Goal: Browse casually: Explore the website without a specific task or goal

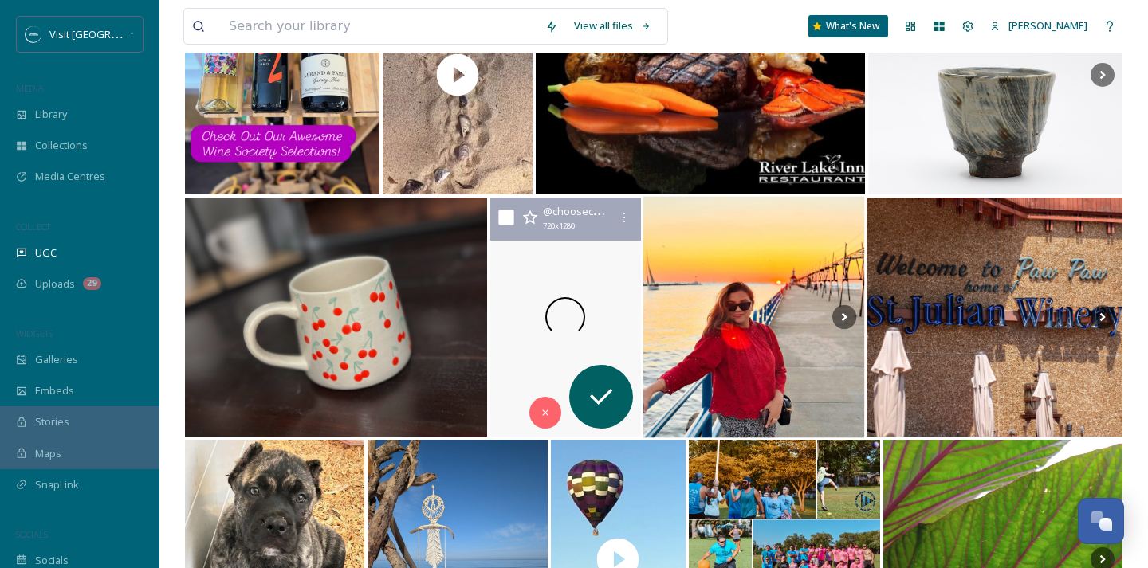
scroll to position [1622, 0]
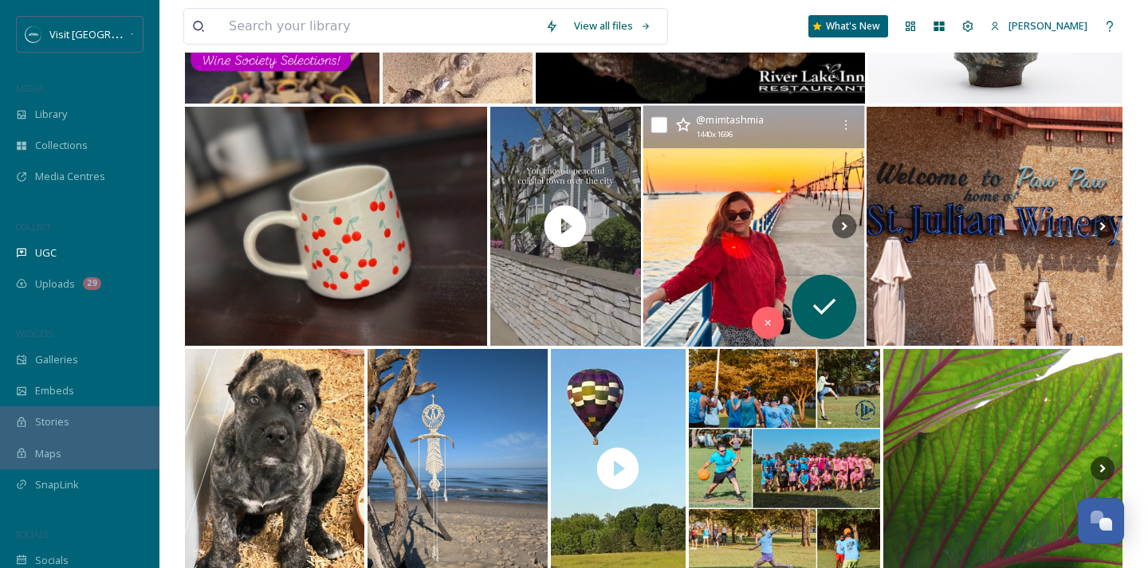
click at [784, 193] on img at bounding box center [754, 227] width 222 height 242
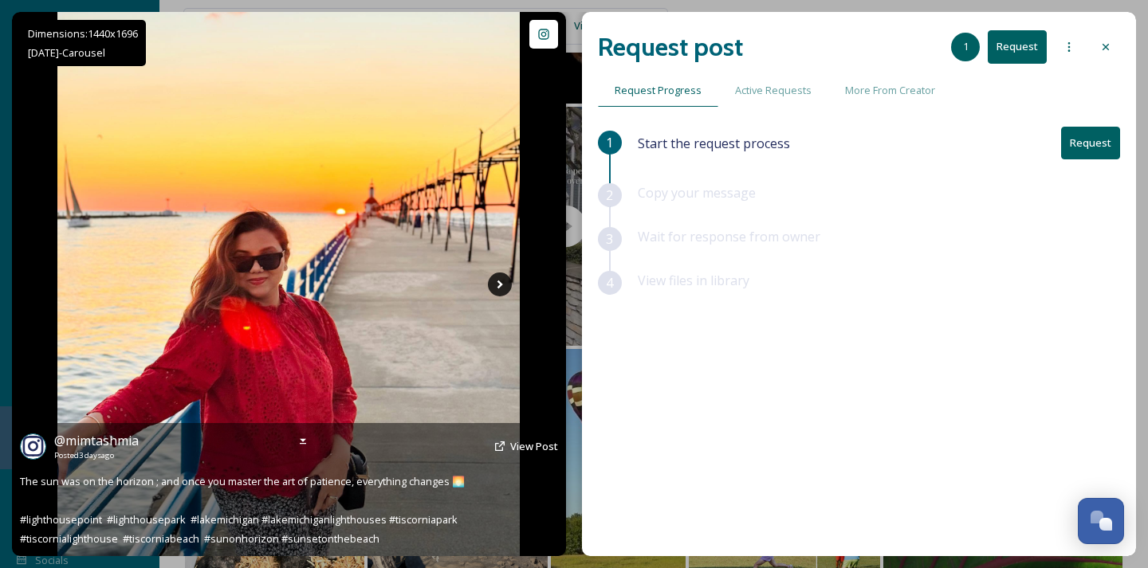
click at [499, 277] on icon at bounding box center [500, 285] width 24 height 24
click at [498, 284] on icon at bounding box center [500, 285] width 24 height 24
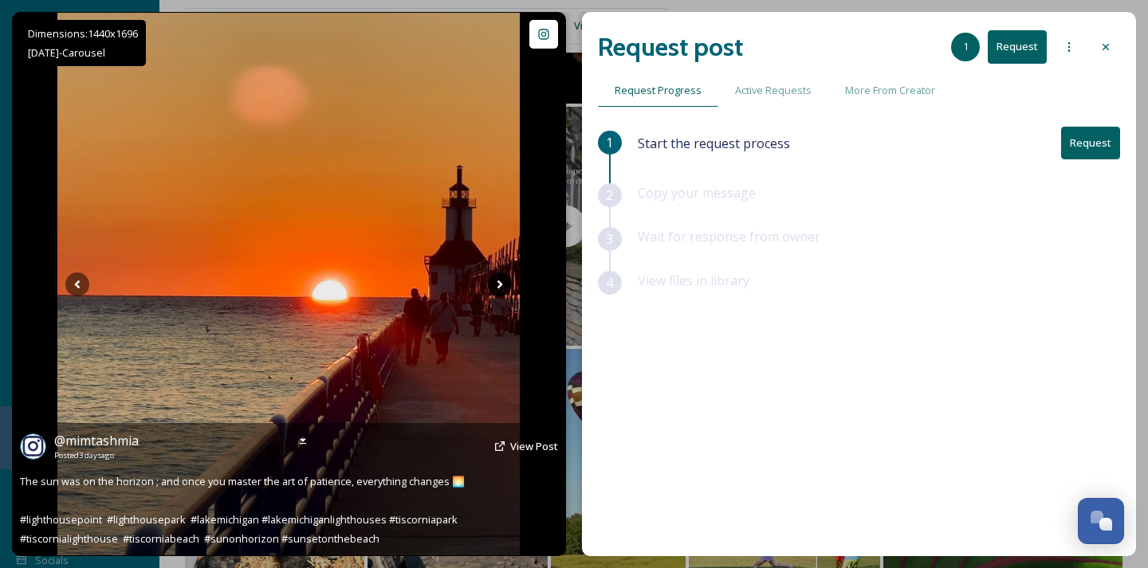
click at [498, 283] on icon at bounding box center [500, 285] width 24 height 24
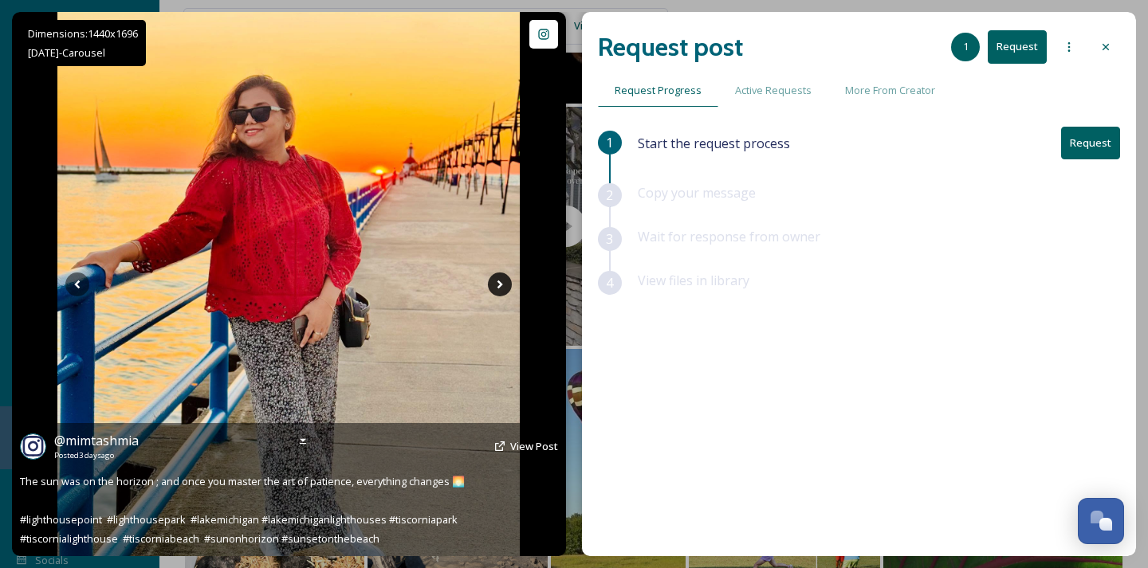
click at [498, 283] on icon at bounding box center [500, 285] width 24 height 24
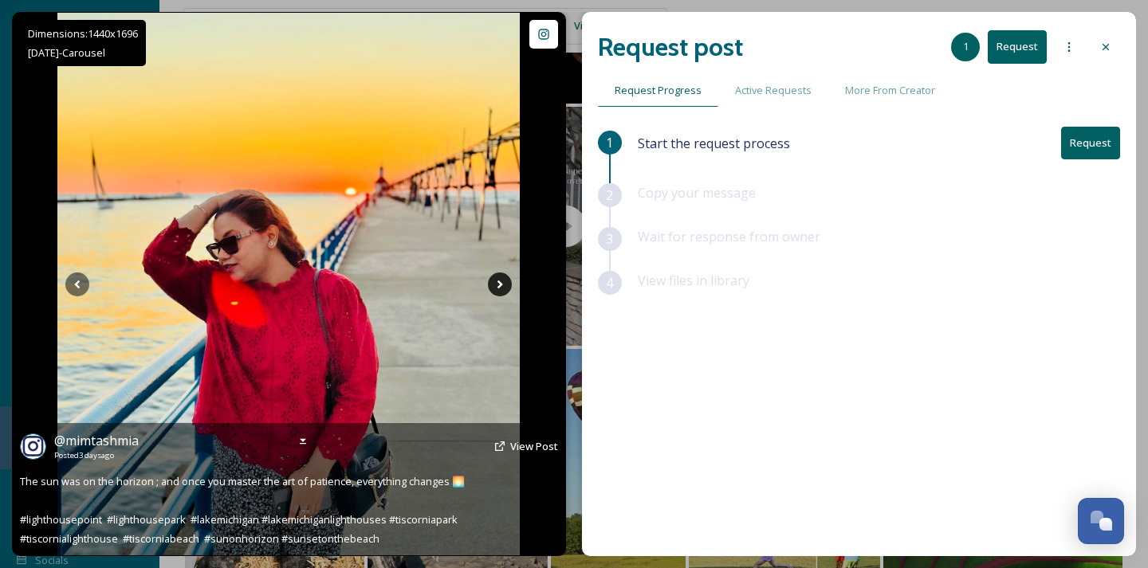
click at [498, 283] on icon at bounding box center [500, 285] width 24 height 24
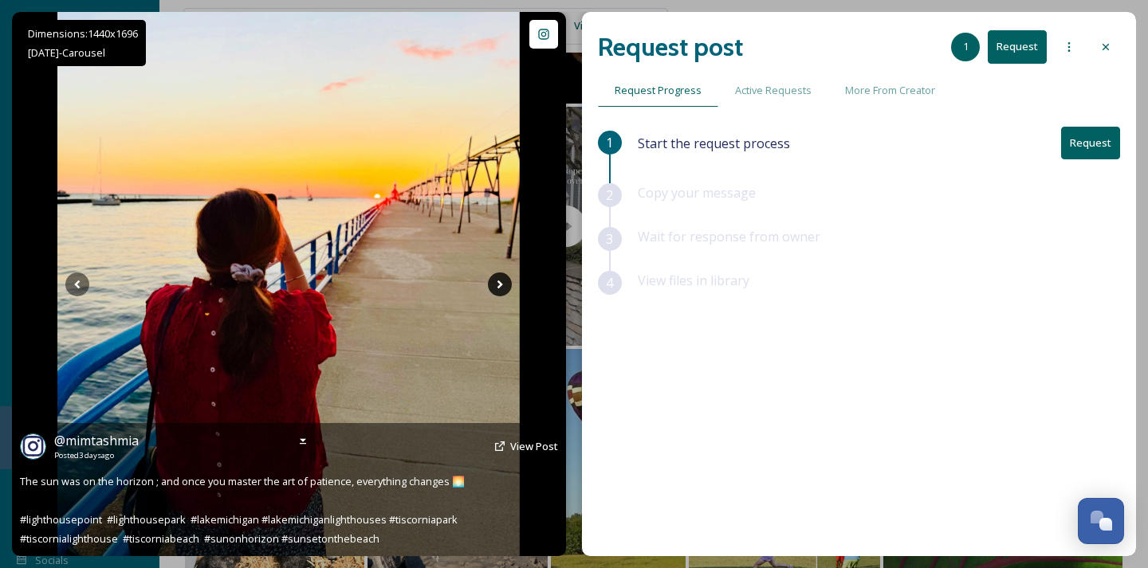
click at [496, 285] on icon at bounding box center [500, 285] width 24 height 24
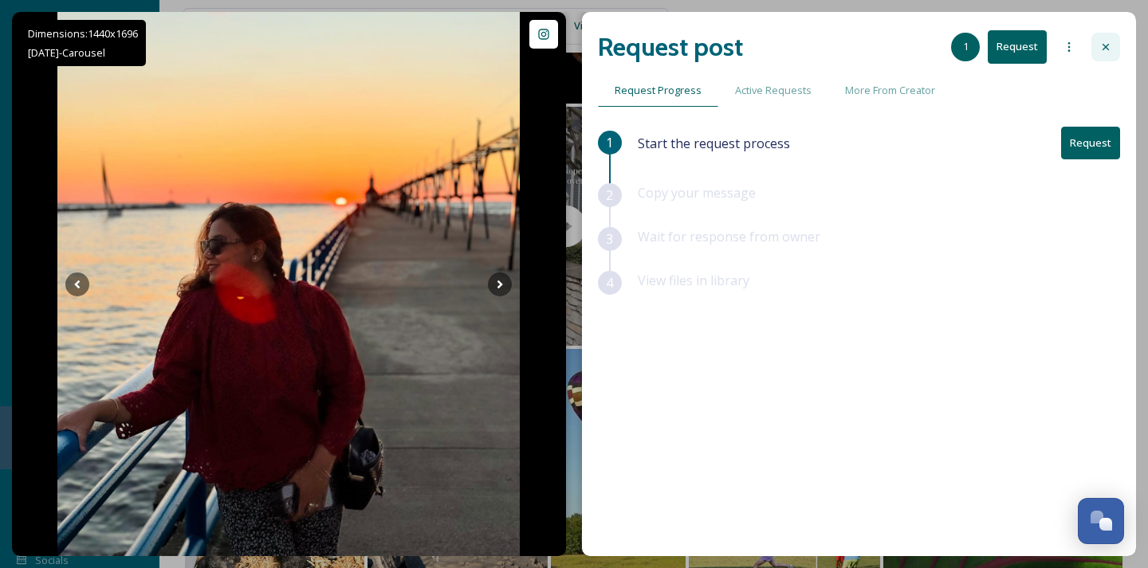
click at [1103, 56] on div at bounding box center [1105, 47] width 29 height 29
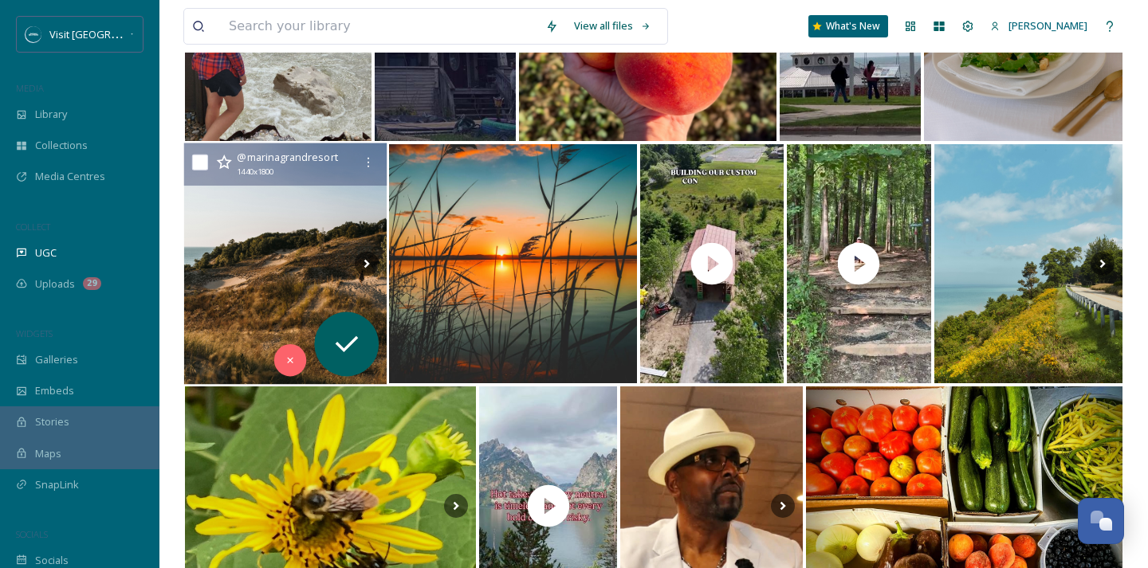
scroll to position [3820, 0]
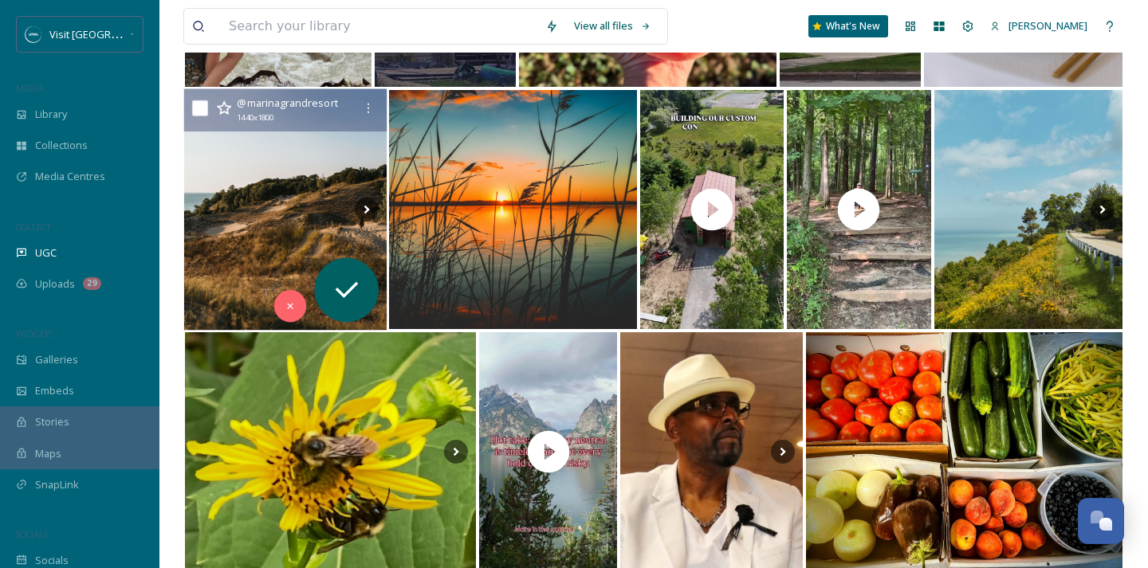
click at [309, 175] on img at bounding box center [285, 210] width 202 height 242
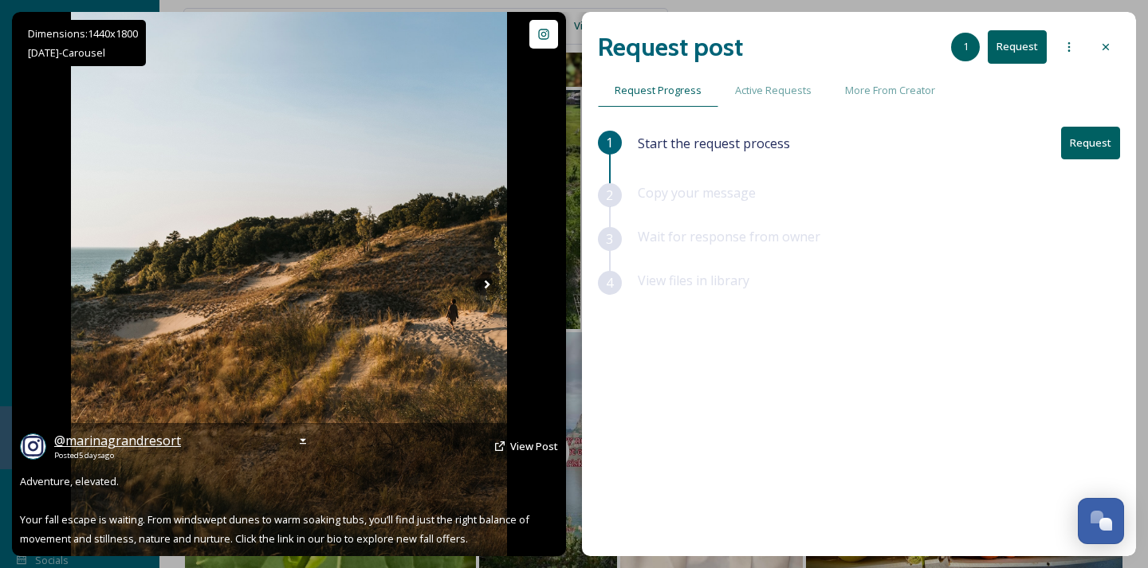
click at [104, 446] on span "@ marinagrandresort" at bounding box center [117, 441] width 127 height 18
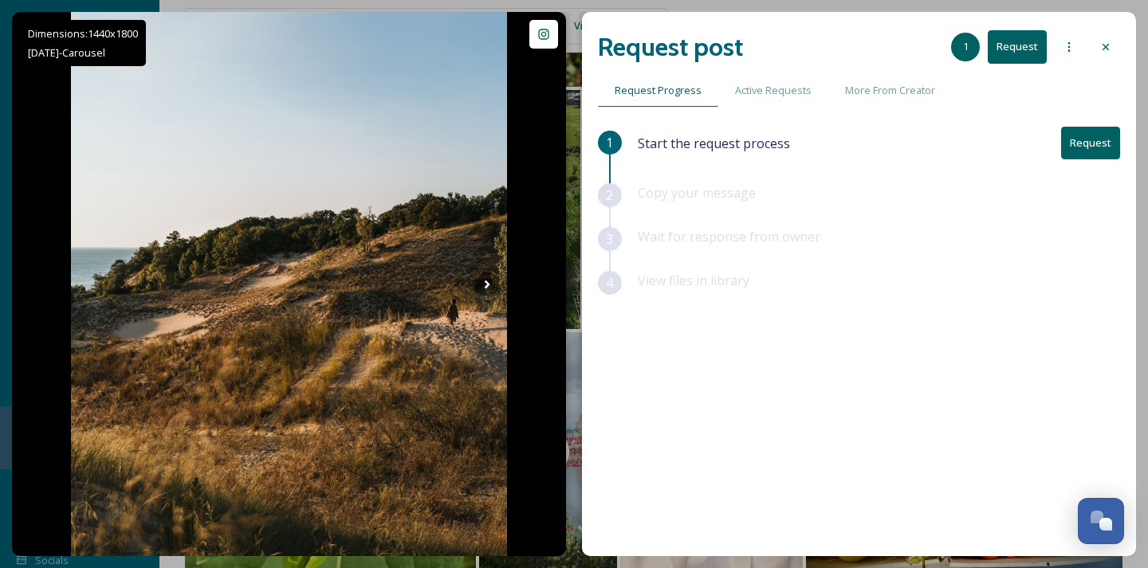
click at [1106, 50] on icon at bounding box center [1105, 47] width 13 height 13
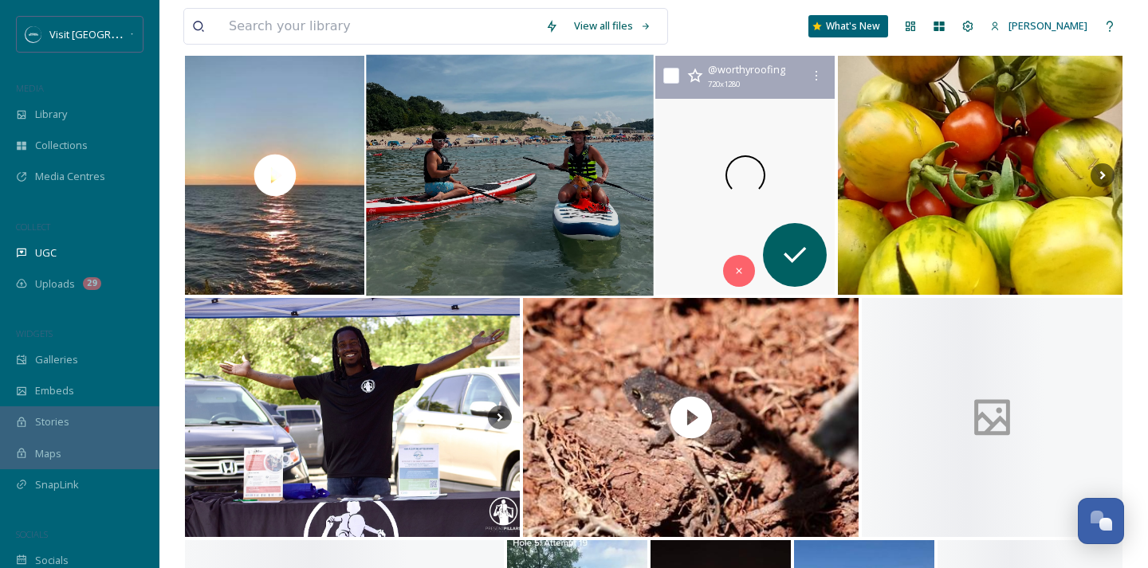
scroll to position [4250, 0]
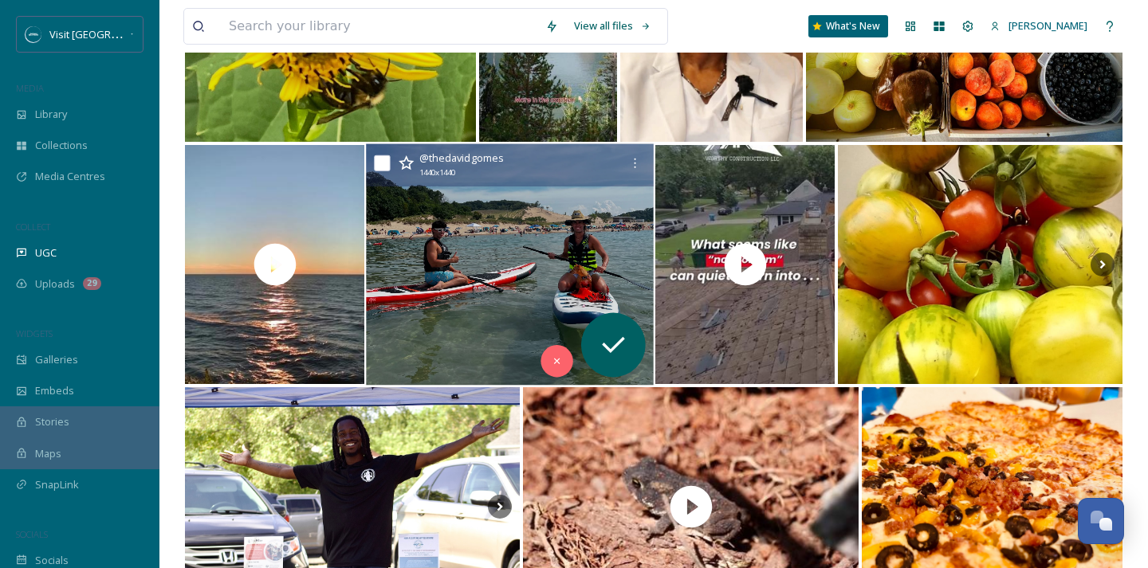
click at [516, 241] on img at bounding box center [510, 265] width 287 height 242
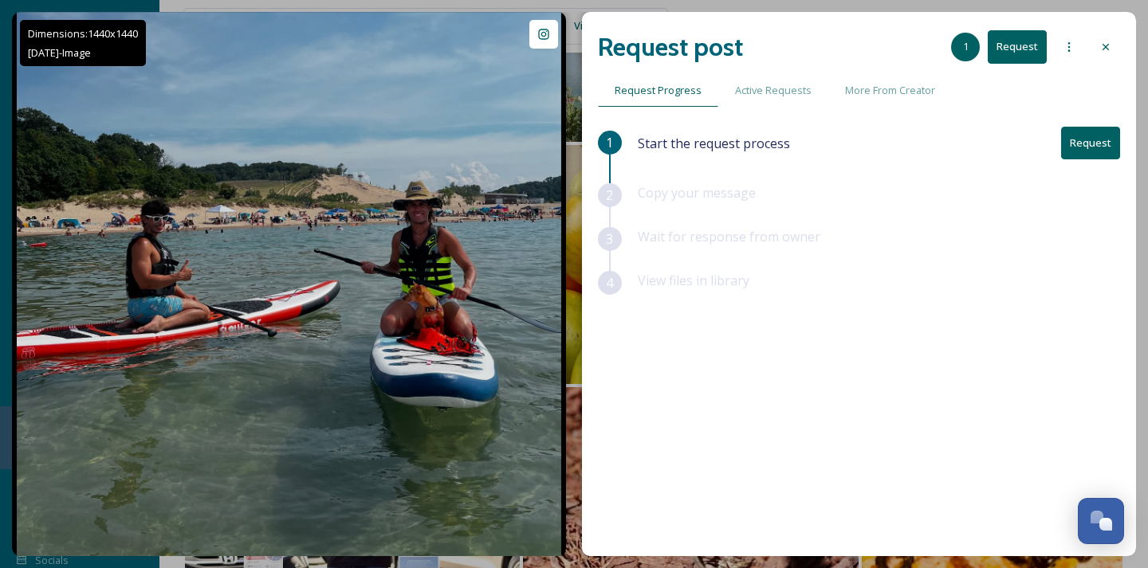
click at [1099, 45] on div at bounding box center [1105, 47] width 29 height 29
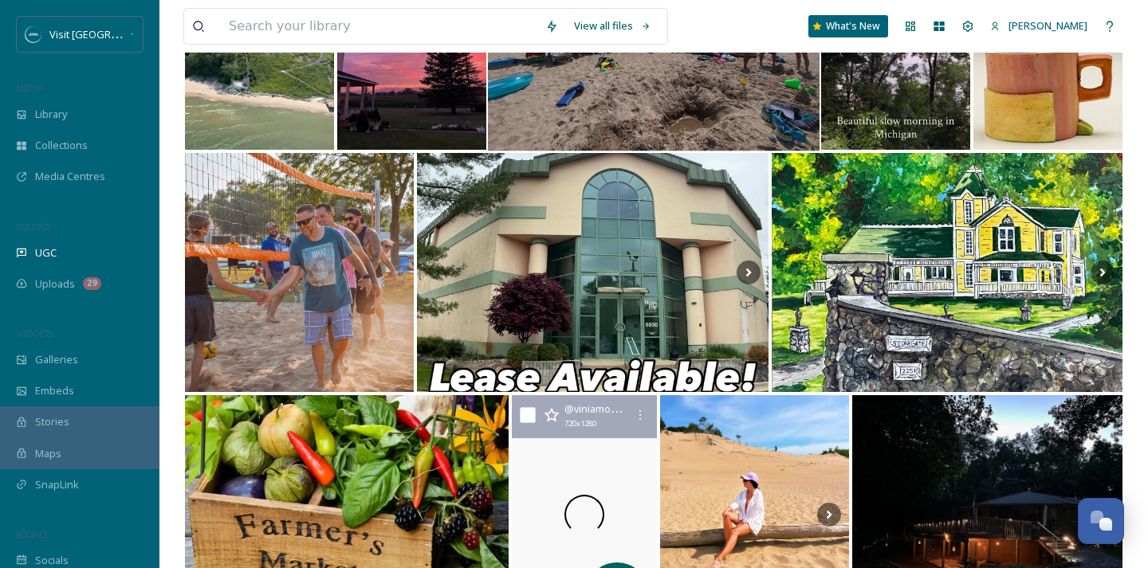
scroll to position [6951, 0]
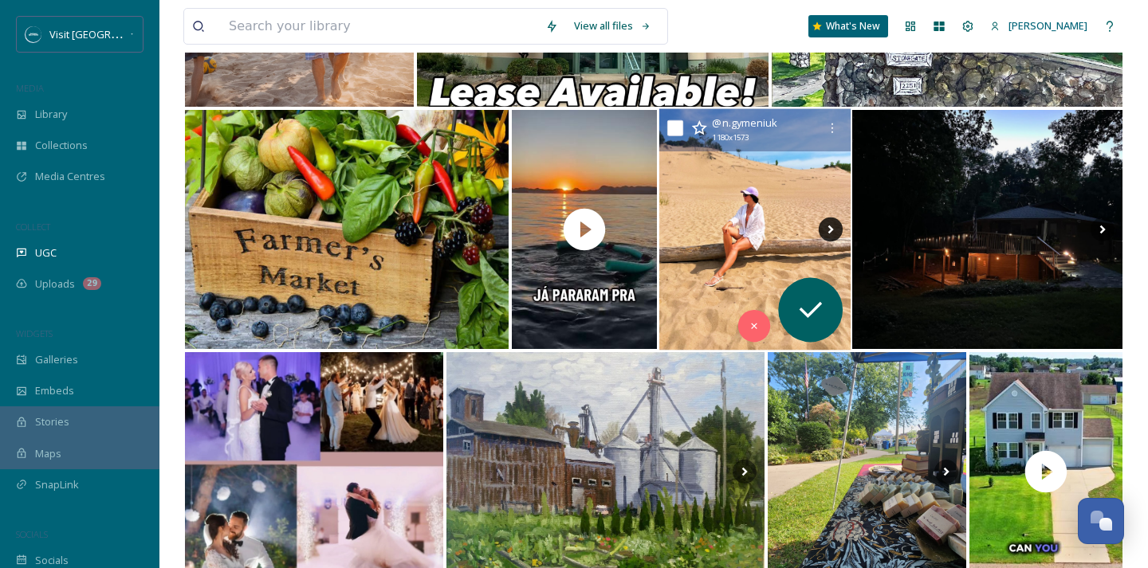
click at [829, 218] on icon at bounding box center [830, 230] width 24 height 24
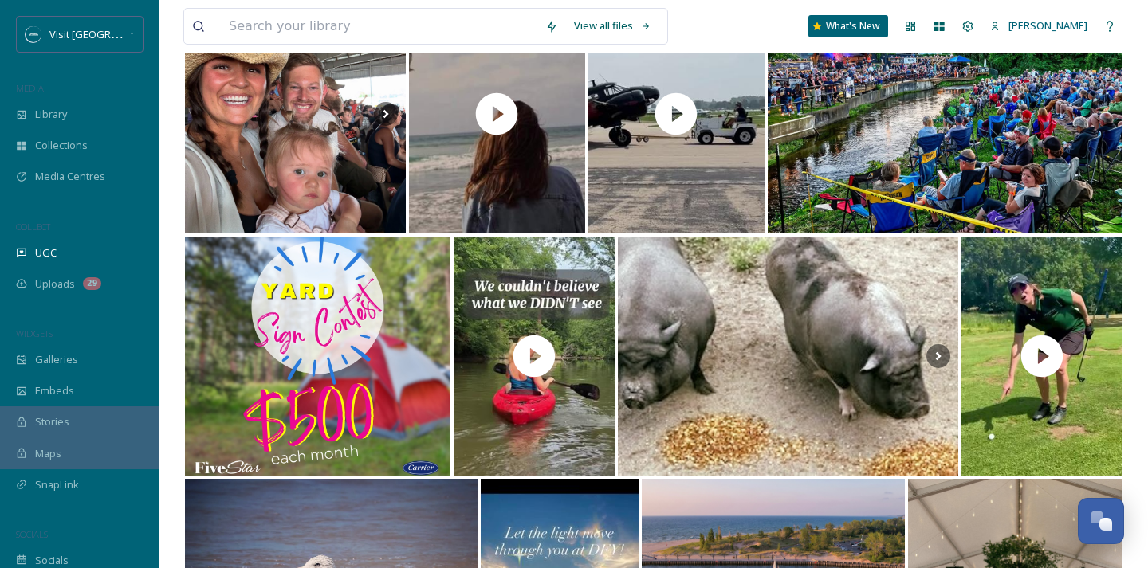
scroll to position [0, 0]
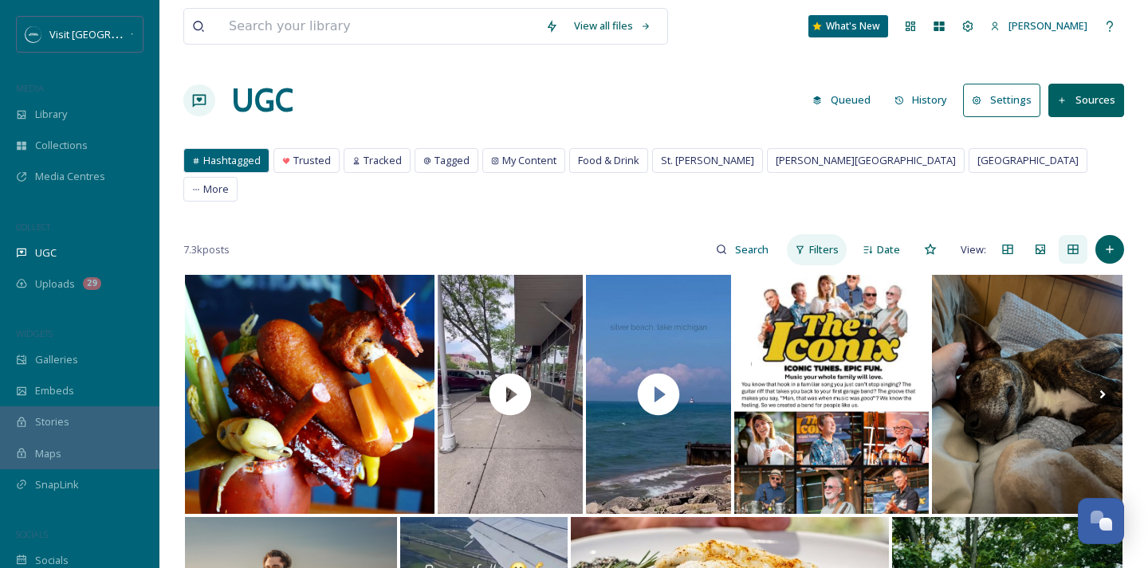
click at [830, 242] on span "Filters" at bounding box center [823, 249] width 29 height 15
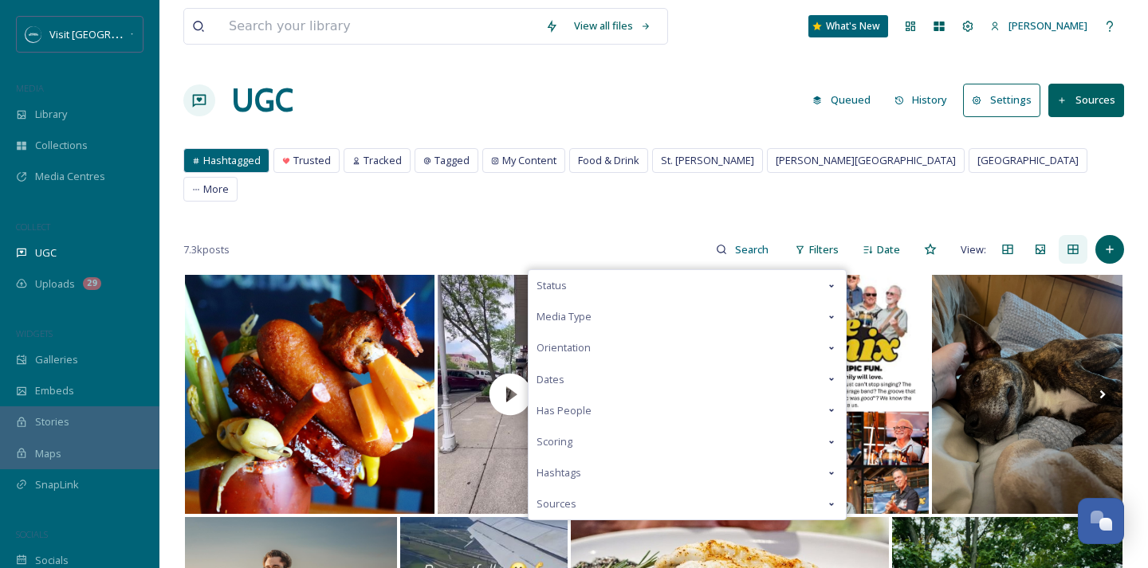
click at [600, 427] on div "Scoring" at bounding box center [687, 442] width 317 height 31
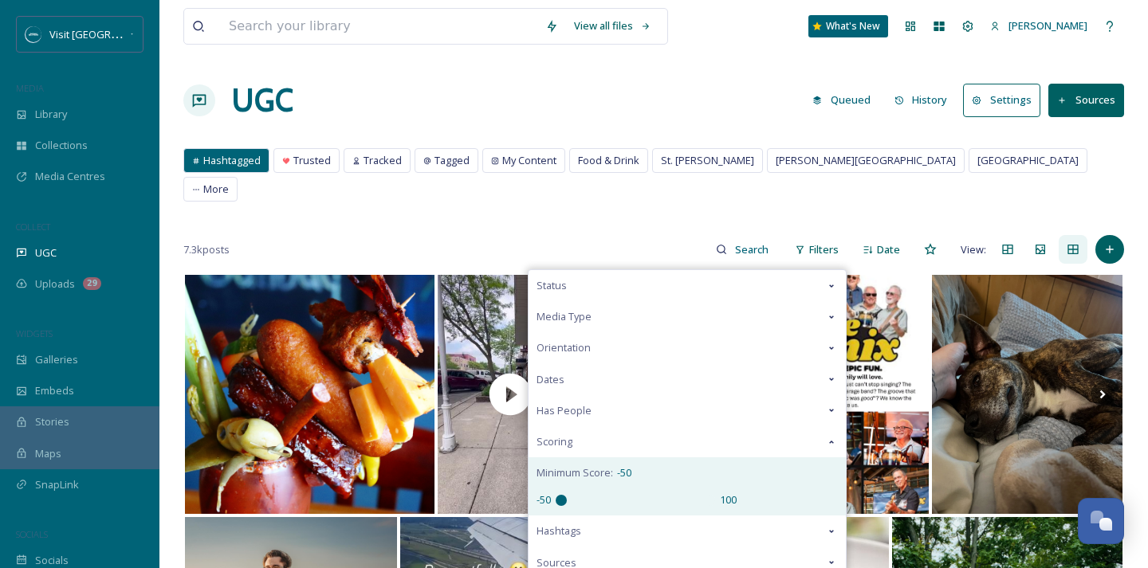
drag, startPoint x: 642, startPoint y: 471, endPoint x: 558, endPoint y: 473, distance: 83.7
type input "-50"
click at [558, 495] on input "range" at bounding box center [635, 500] width 159 height 11
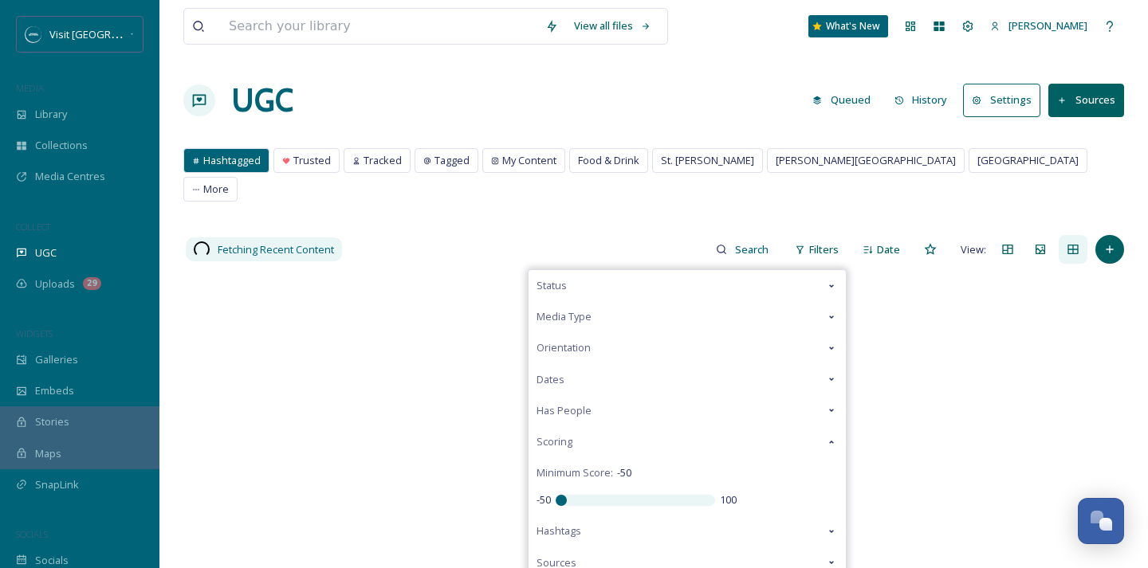
click at [650, 200] on div "View all files What's New [PERSON_NAME] UGC Queued History Settings Sources Has…" at bounding box center [653, 421] width 989 height 842
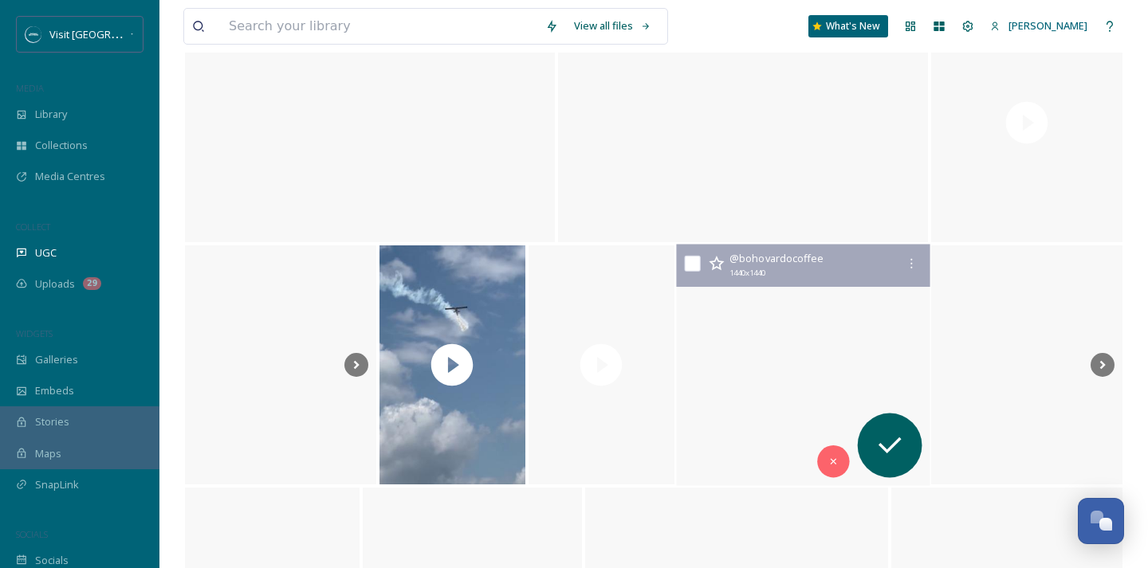
scroll to position [20060, 0]
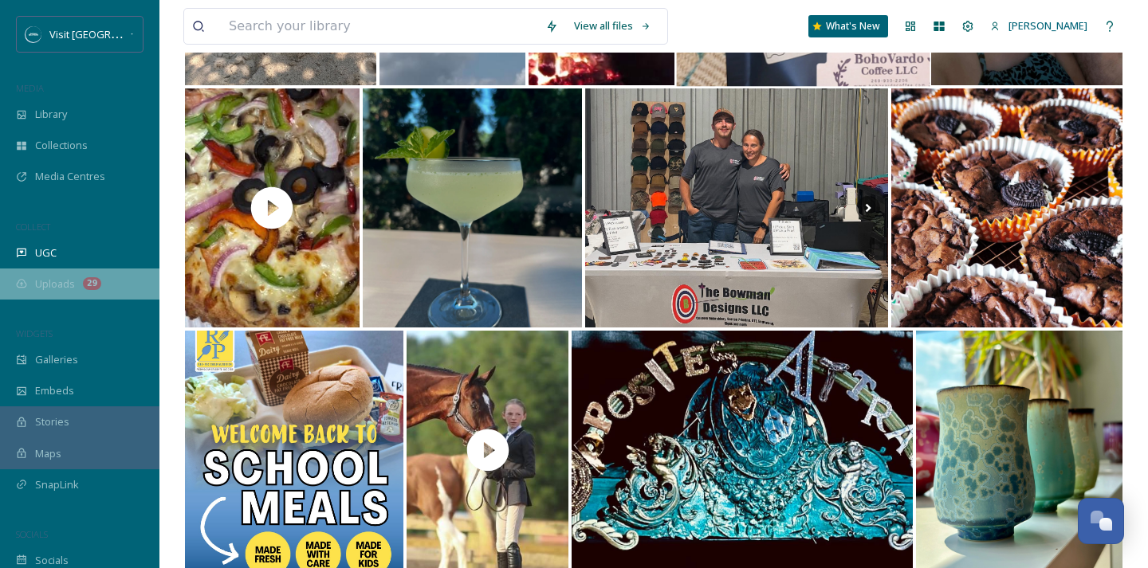
click at [42, 283] on span "Uploads" at bounding box center [55, 284] width 40 height 15
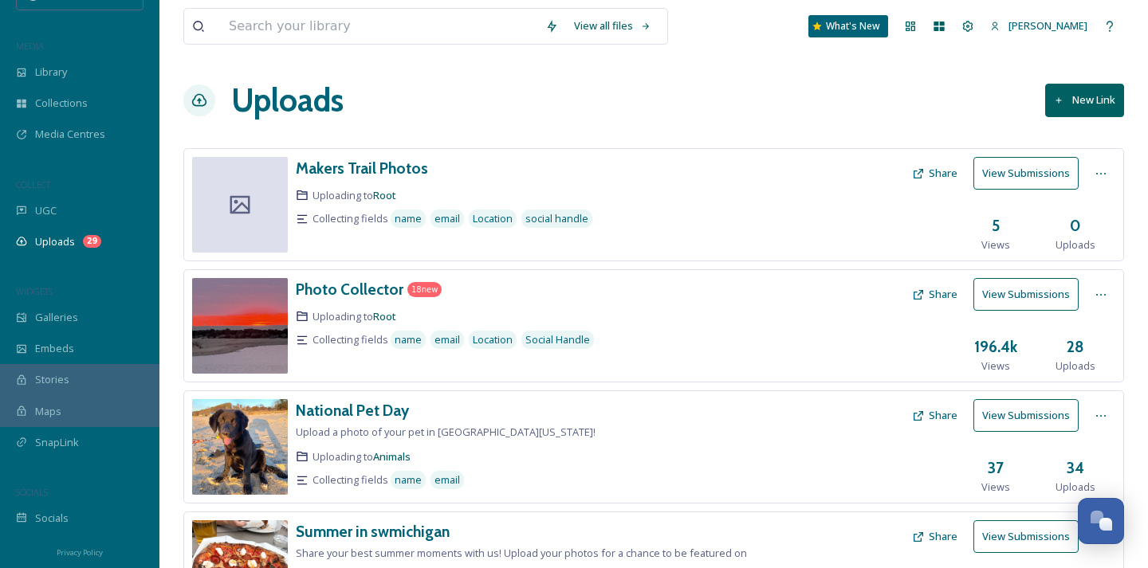
scroll to position [242, 0]
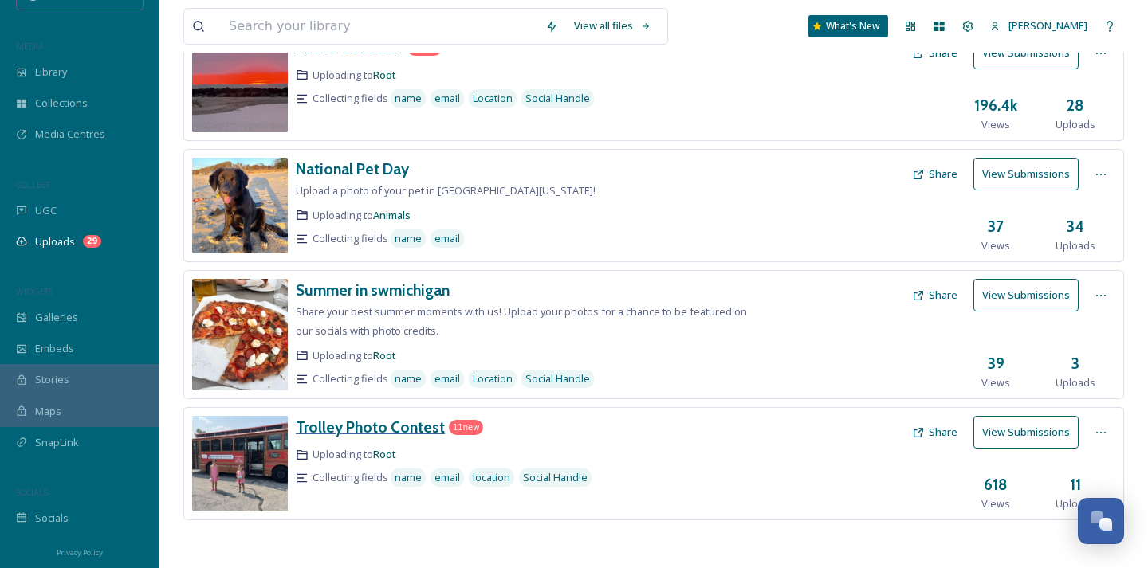
click at [391, 427] on h3 "Trolley Photo Contest" at bounding box center [370, 427] width 149 height 19
